Goal: Task Accomplishment & Management: Use online tool/utility

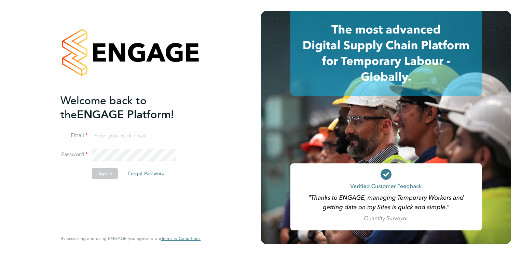
click at [117, 138] on input at bounding box center [134, 136] width 84 height 12
type input "lucy.jolley@servicecare.org.uk"
click at [97, 171] on button "Sign In" at bounding box center [105, 173] width 26 height 11
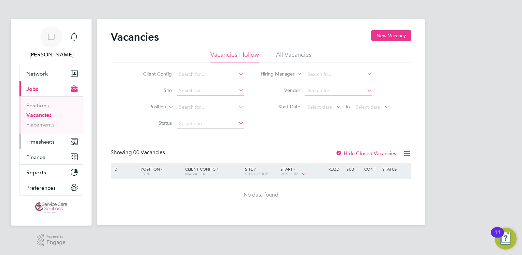
click at [40, 138] on span "Timesheets" at bounding box center [40, 141] width 28 height 6
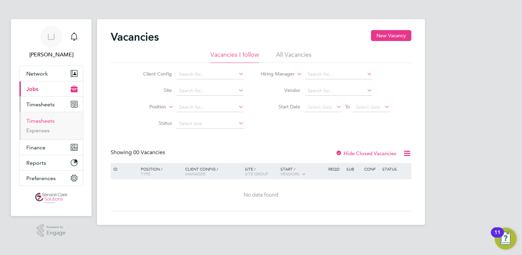
click at [37, 120] on link "Timesheets" at bounding box center [40, 120] width 28 height 6
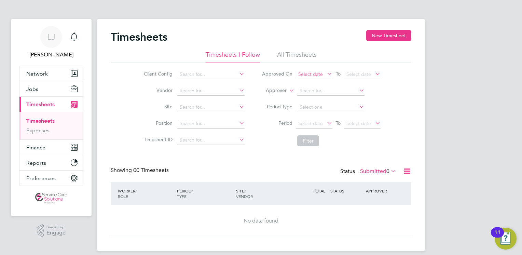
click at [307, 74] on span "Select date" at bounding box center [310, 74] width 25 height 6
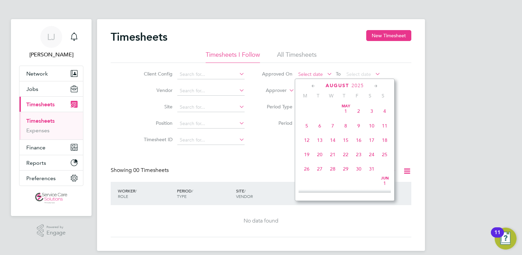
scroll to position [267, 0]
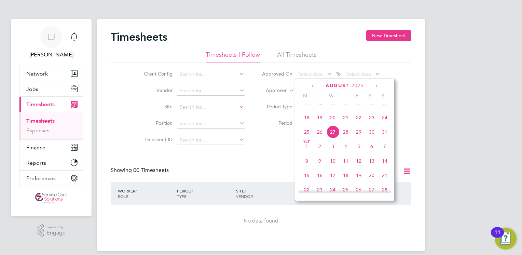
click at [305, 138] on span "25" at bounding box center [306, 131] width 13 height 13
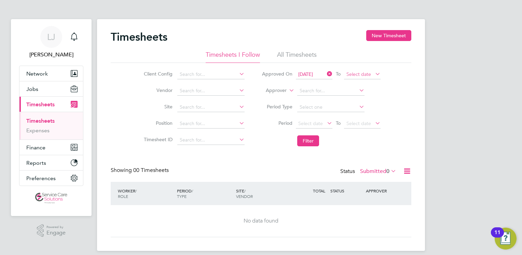
click at [359, 76] on span "Select date" at bounding box center [358, 74] width 25 height 6
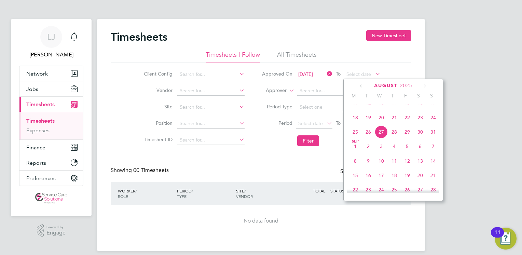
click at [366, 137] on span "26" at bounding box center [368, 131] width 13 height 13
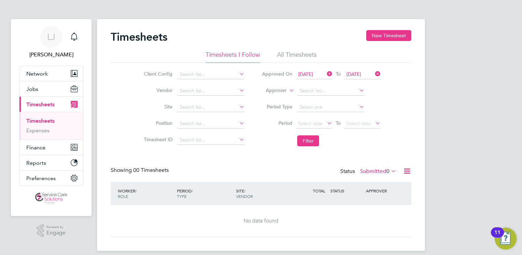
click at [409, 170] on icon at bounding box center [407, 171] width 9 height 9
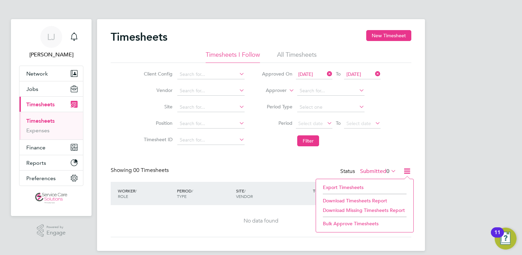
click at [367, 185] on li "Export Timesheets" at bounding box center [364, 187] width 90 height 10
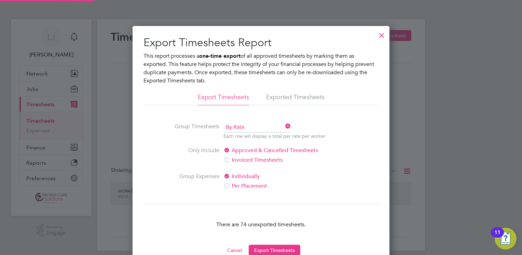
scroll to position [3, 3]
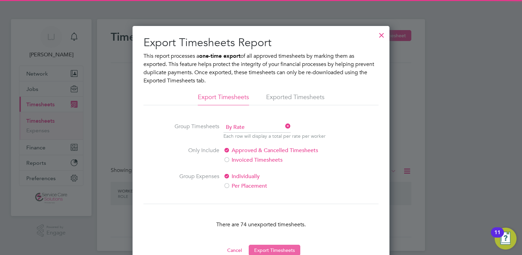
click at [282, 247] on button "Export Timesheets" at bounding box center [275, 249] width 52 height 11
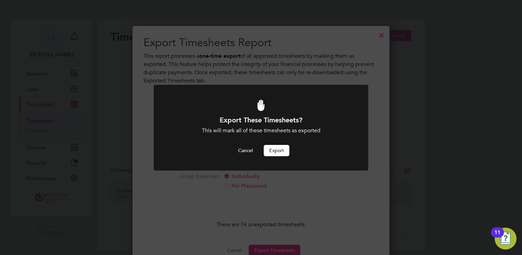
click at [272, 151] on button "Export" at bounding box center [277, 150] width 26 height 11
